Goal: Register for event/course

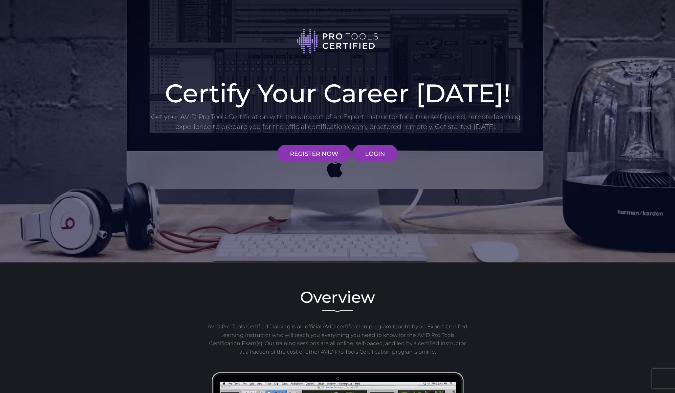
click at [381, 106] on h1 "Certify Your Career Today!" at bounding box center [337, 93] width 374 height 26
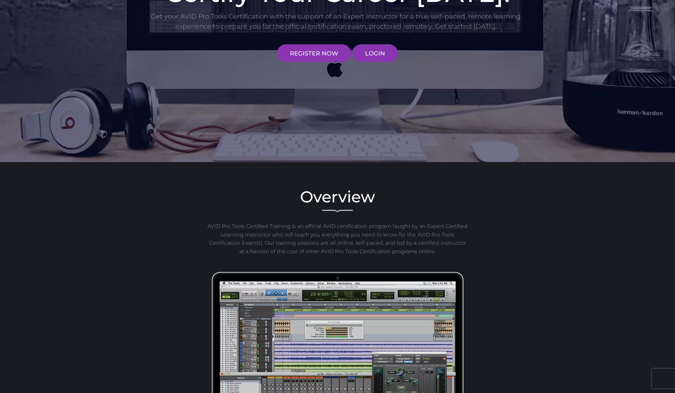
scroll to position [162, 0]
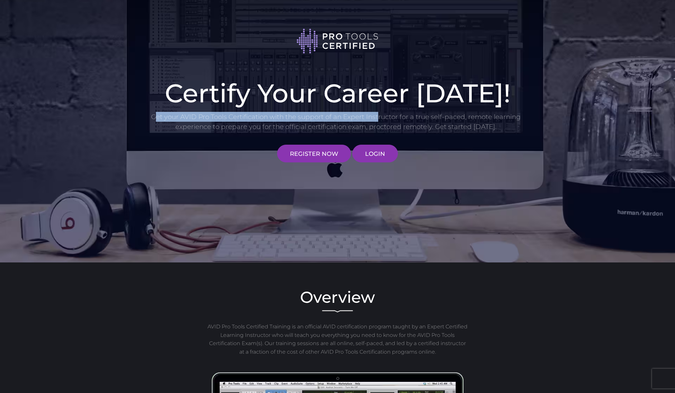
drag, startPoint x: 153, startPoint y: 115, endPoint x: 378, endPoint y: 120, distance: 224.3
click at [378, 120] on p "Get your AVID Pro Tools Certification with the support of an Expert Instructor …" at bounding box center [335, 122] width 371 height 20
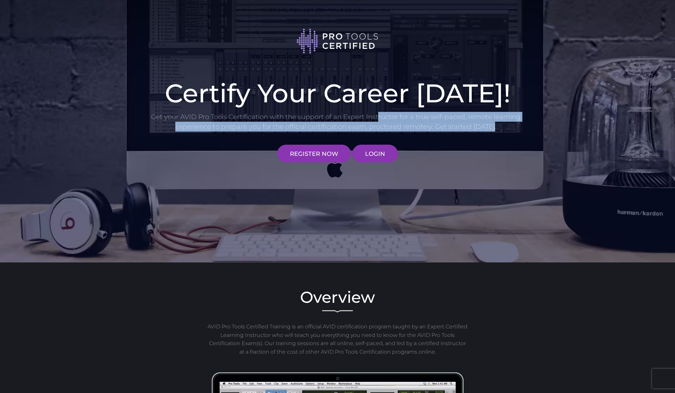
drag, startPoint x: 379, startPoint y: 120, endPoint x: 512, endPoint y: 127, distance: 132.5
click at [512, 127] on p "Get your AVID Pro Tools Certification with the support of an Expert Instructor …" at bounding box center [335, 122] width 371 height 20
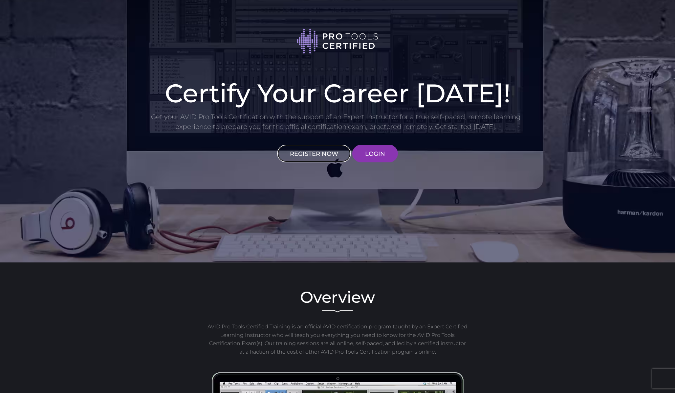
click at [280, 151] on link "REGISTER NOW" at bounding box center [314, 154] width 74 height 18
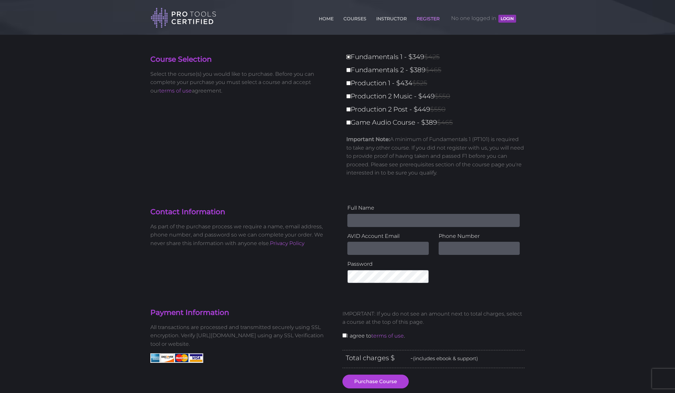
click at [350, 57] on input "Fundamentals 1 - $349 $425" at bounding box center [348, 57] width 4 height 4
checkbox input "true"
type input "349"
click at [349, 70] on input "Fundamentals 2 - $389 $465" at bounding box center [348, 70] width 4 height 4
checkbox input "true"
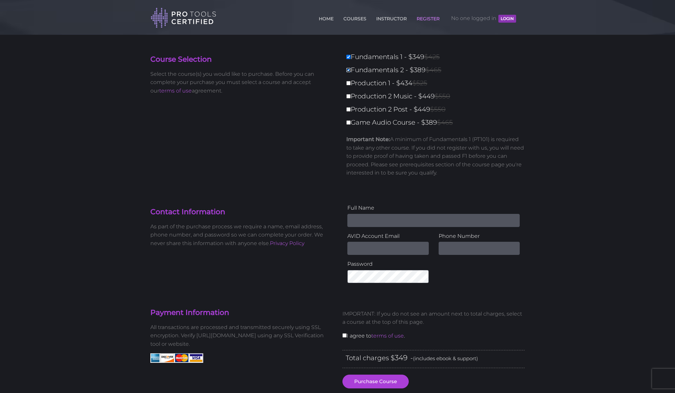
type input "738"
click at [349, 82] on input "Production 1 - $434 $525" at bounding box center [348, 83] width 4 height 4
checkbox input "true"
type input "1172"
click at [348, 91] on label "Production 2 Music - $449 $550" at bounding box center [437, 96] width 182 height 11
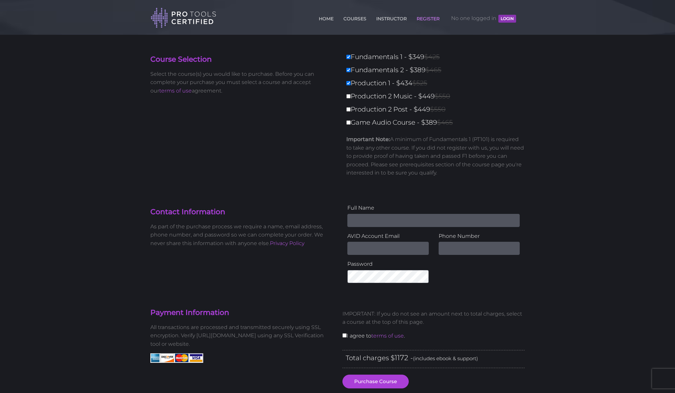
click at [348, 94] on input "Production 2 Music - $449 $550" at bounding box center [348, 96] width 4 height 4
checkbox input "true"
type input "1621"
click at [350, 109] on input "Production 2 Post - $449 $550" at bounding box center [348, 109] width 4 height 4
checkbox input "true"
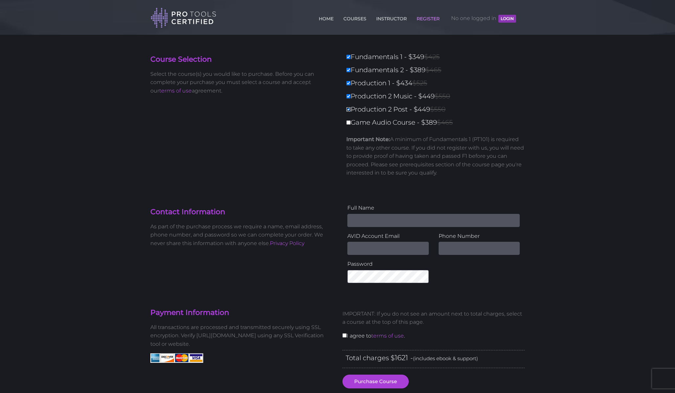
type input "2070"
click at [350, 96] on input "Production 2 Music - $449 $550" at bounding box center [348, 96] width 4 height 4
checkbox input "false"
type input "1621"
click at [350, 96] on input "Production 2 Music - $449 $550" at bounding box center [348, 96] width 4 height 4
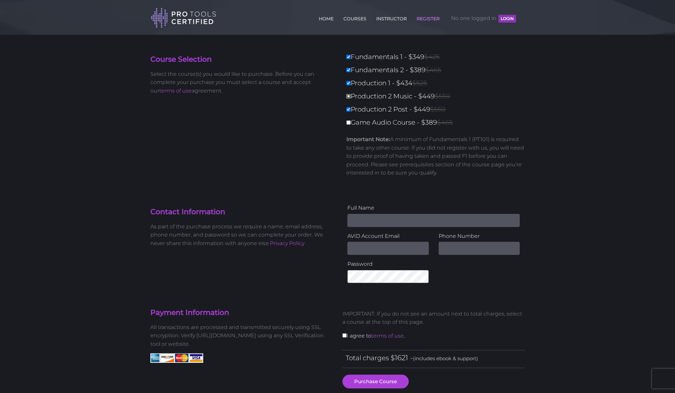
checkbox input "true"
type input "2070"
click at [347, 124] on input "Game Audio Course - $389 $465" at bounding box center [348, 122] width 4 height 4
checkbox input "true"
type input "2459"
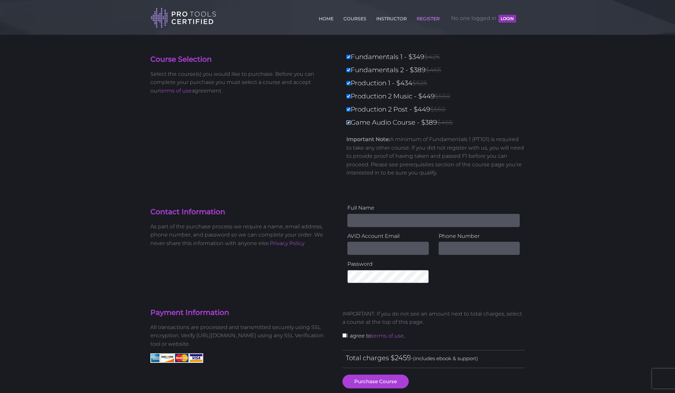
drag, startPoint x: 349, startPoint y: 121, endPoint x: 350, endPoint y: 76, distance: 45.3
click at [350, 76] on div "Fundamentals 1 - $349 $425 Fundamentals 2 - $389 $465 Production 1 - $434 $525 …" at bounding box center [433, 116] width 182 height 131
click at [350, 71] on input "Fundamentals 2 - $389 $465" at bounding box center [348, 70] width 4 height 4
checkbox input "false"
type input "2070"
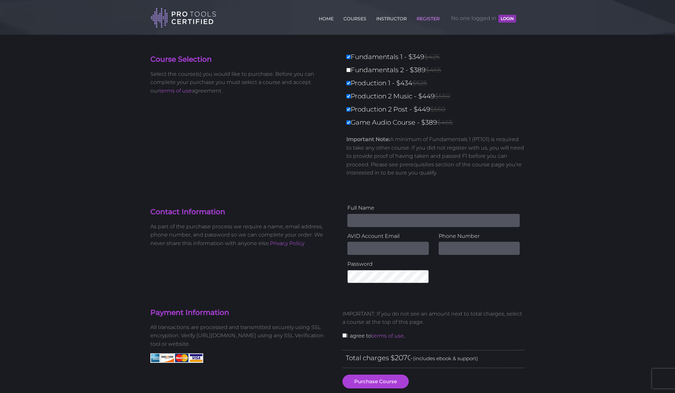
click at [350, 87] on label "Production 1 - $434 $525" at bounding box center [437, 82] width 182 height 11
click at [350, 85] on input "Production 1 - $434 $525" at bounding box center [348, 83] width 4 height 4
checkbox input "false"
type input "1636"
click at [348, 98] on input "Production 2 Music - $449 $550" at bounding box center [348, 96] width 4 height 4
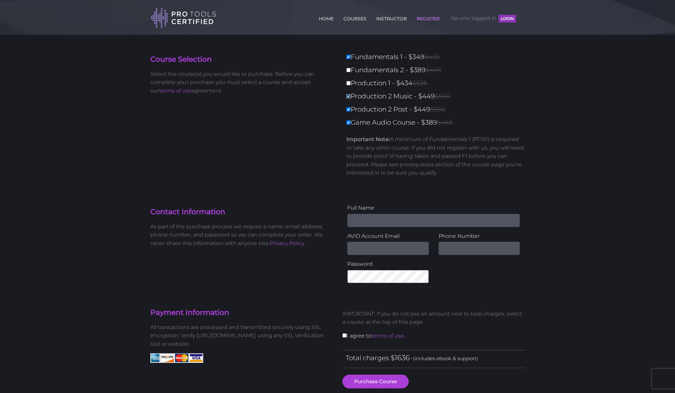
checkbox input "false"
type input "1187"
click at [350, 110] on input "Production 2 Post - $449 $550" at bounding box center [348, 109] width 4 height 4
checkbox input "false"
type input "738"
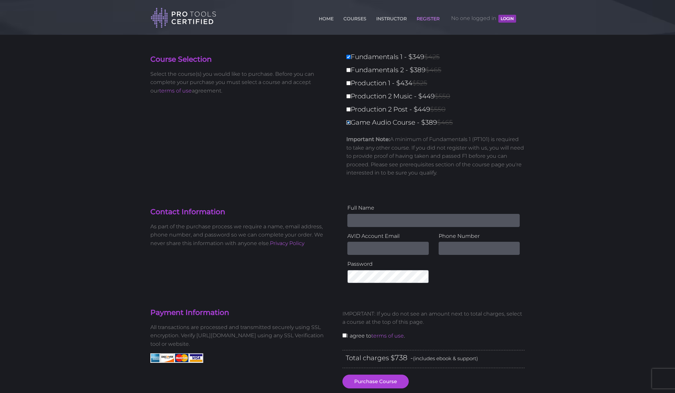
click at [350, 122] on input "Game Audio Course - $389 $465" at bounding box center [348, 122] width 4 height 4
checkbox input "false"
type input "349"
click at [346, 68] on input "Fundamentals 2 - $389 $465" at bounding box center [348, 70] width 4 height 4
checkbox input "true"
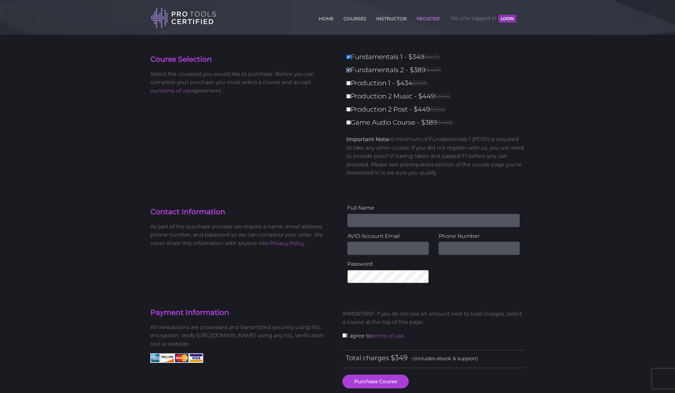
type input "738"
click at [350, 20] on link "COURSES" at bounding box center [355, 17] width 26 height 11
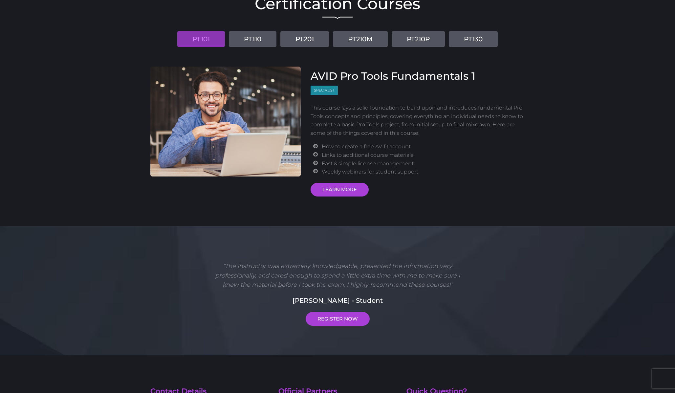
scroll to position [37, 0]
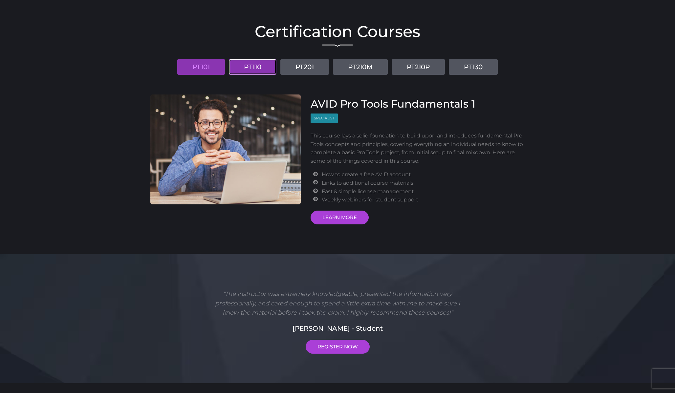
click at [243, 65] on link "PT110" at bounding box center [253, 67] width 48 height 16
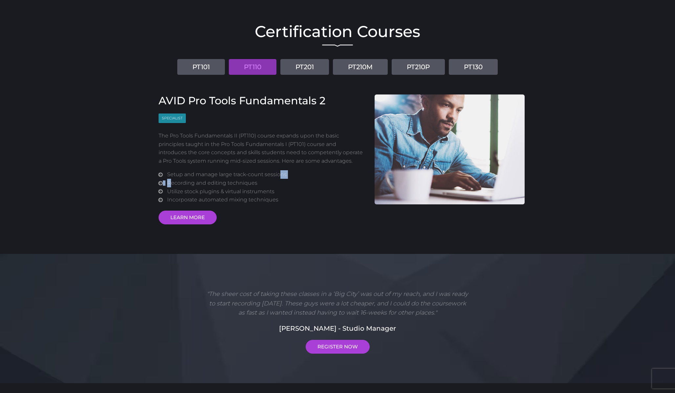
drag, startPoint x: 170, startPoint y: 180, endPoint x: 278, endPoint y: 171, distance: 108.7
click at [278, 171] on ul "Setup and manage large track-count sessions Recording and editing techniques Ut…" at bounding box center [266, 186] width 198 height 33
click at [256, 176] on li "Setup and manage large track-count sessions" at bounding box center [266, 174] width 198 height 9
drag, startPoint x: 168, startPoint y: 184, endPoint x: 260, endPoint y: 180, distance: 92.3
click at [260, 180] on li "Recording and editing techniques" at bounding box center [266, 183] width 198 height 9
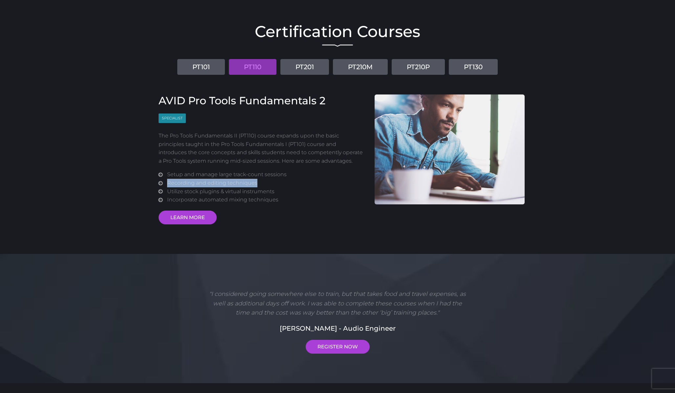
click at [169, 191] on li "Utilize stock plugins & virtual instruments" at bounding box center [266, 191] width 198 height 9
drag, startPoint x: 164, startPoint y: 190, endPoint x: 287, endPoint y: 191, distance: 123.4
click at [287, 191] on li "Utilize stock plugins & virtual instruments" at bounding box center [266, 191] width 198 height 9
click at [270, 197] on li "Incorporate automated mixing techniques" at bounding box center [266, 200] width 198 height 9
click at [311, 71] on link "PT201" at bounding box center [304, 67] width 49 height 16
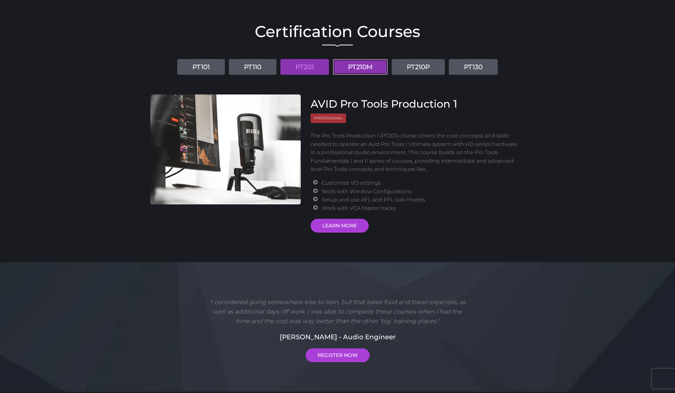
click at [339, 70] on link "PT210M" at bounding box center [360, 67] width 55 height 16
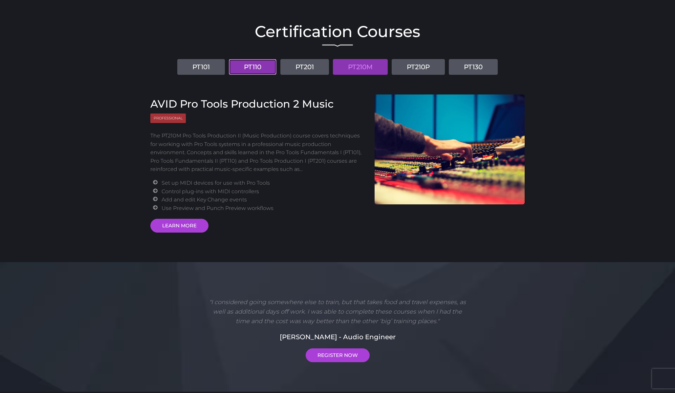
click at [267, 70] on link "PT110" at bounding box center [253, 67] width 48 height 16
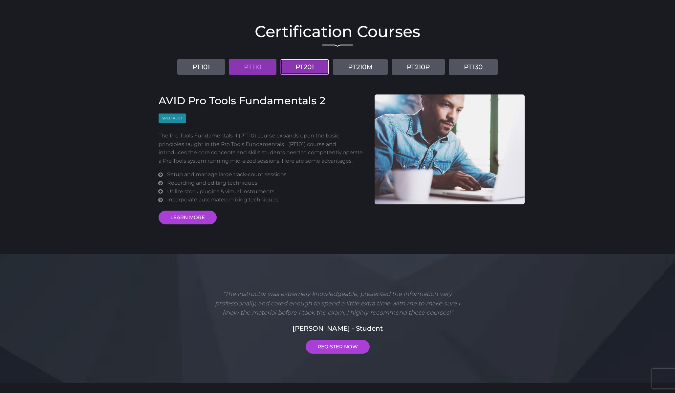
click at [299, 70] on link "PT201" at bounding box center [304, 67] width 49 height 16
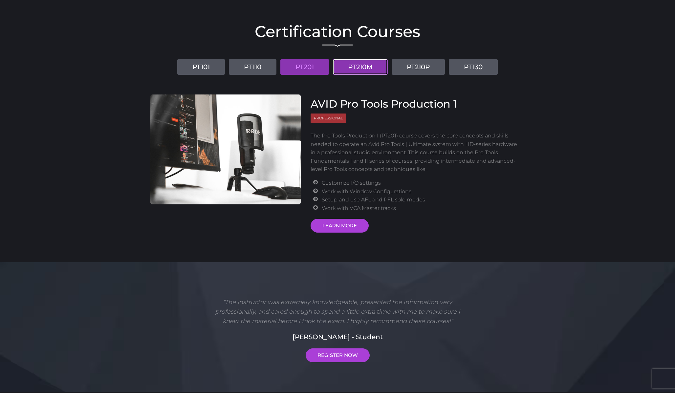
click at [340, 69] on link "PT210M" at bounding box center [360, 67] width 55 height 16
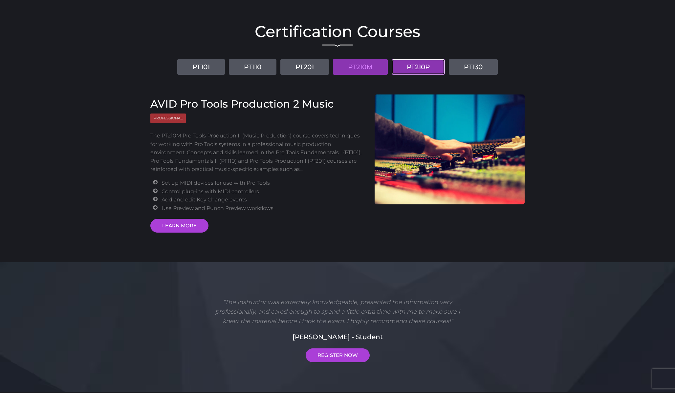
click at [396, 68] on link "PT210P" at bounding box center [418, 67] width 53 height 16
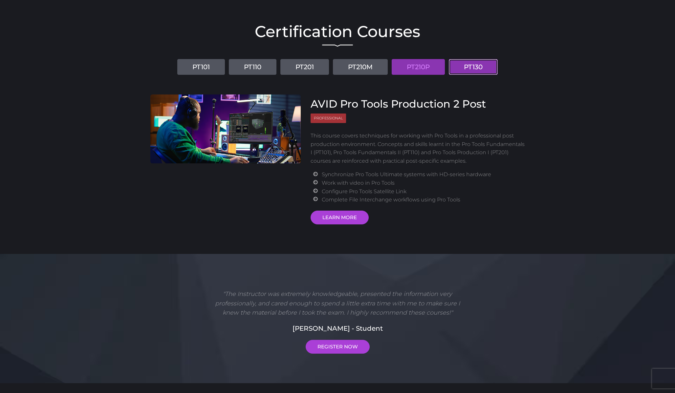
click at [464, 66] on link "PT130" at bounding box center [473, 67] width 49 height 16
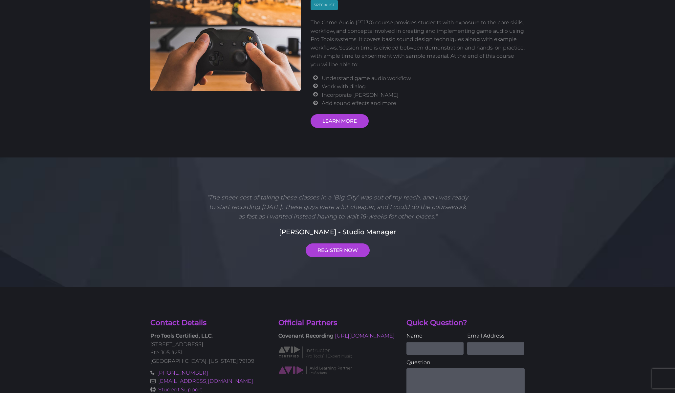
scroll to position [0, 0]
